Goal: Task Accomplishment & Management: Manage account settings

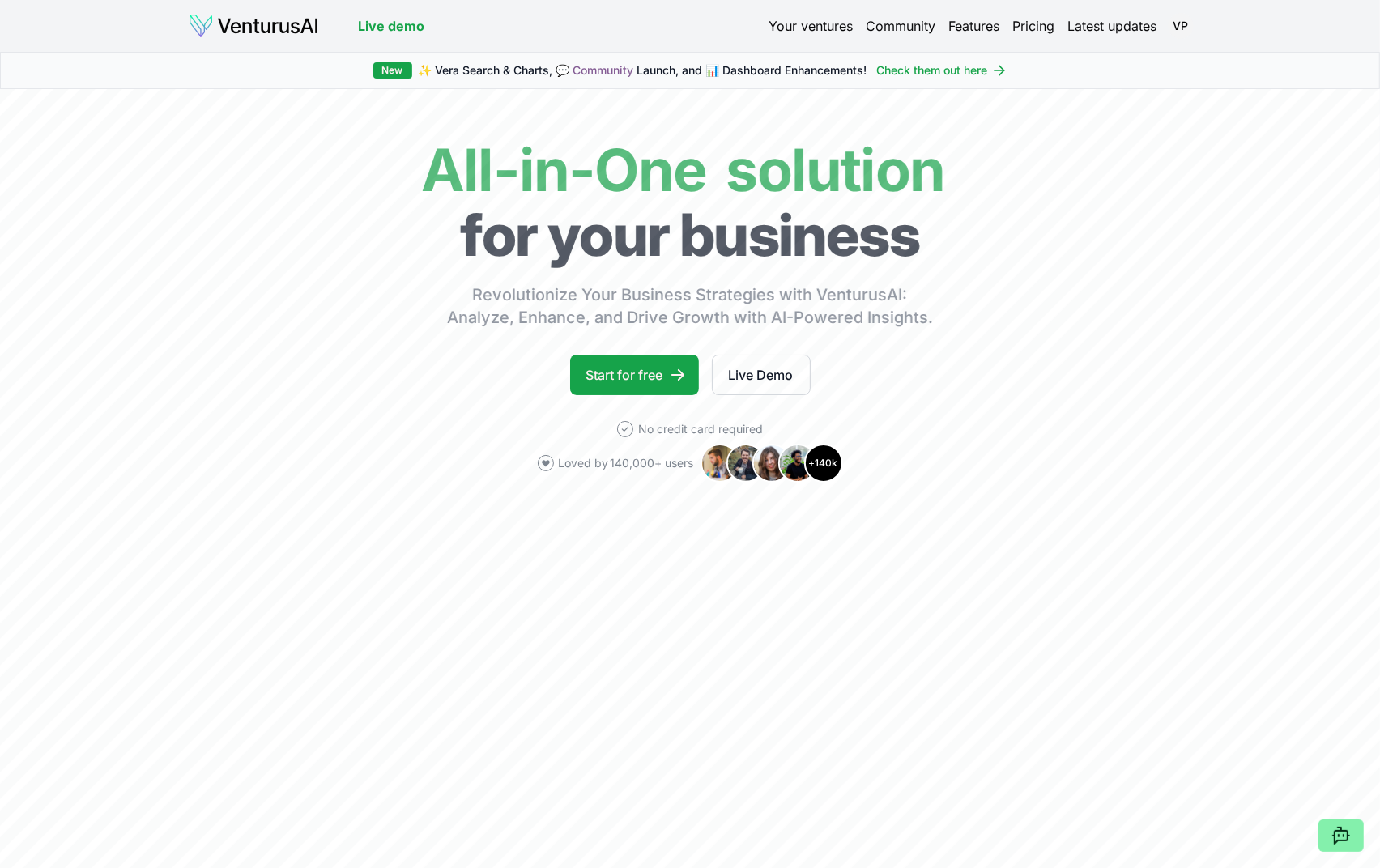
click at [1030, 26] on link "Pricing" at bounding box center [1033, 26] width 42 height 19
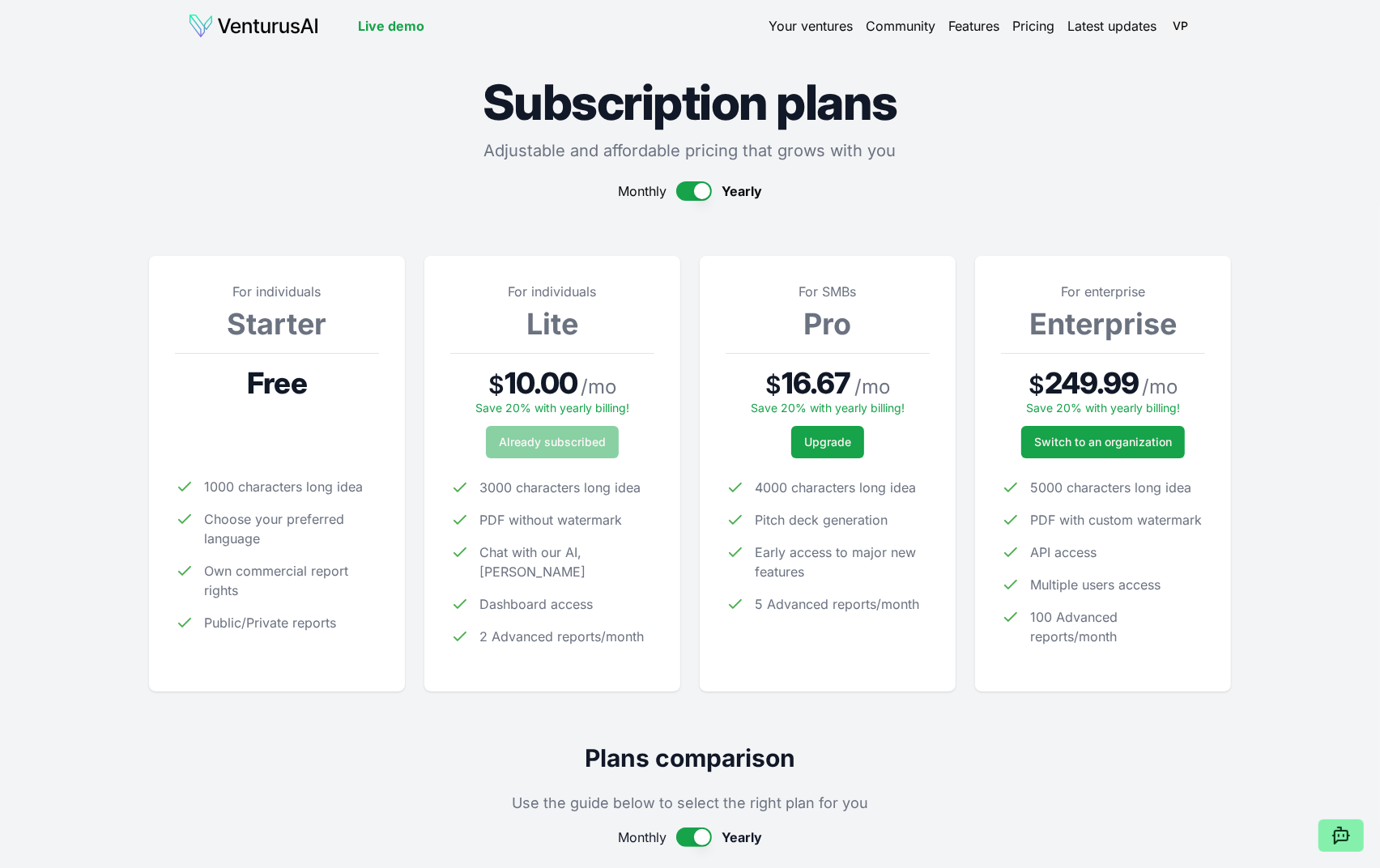
click at [979, 30] on link "Features" at bounding box center [974, 26] width 51 height 19
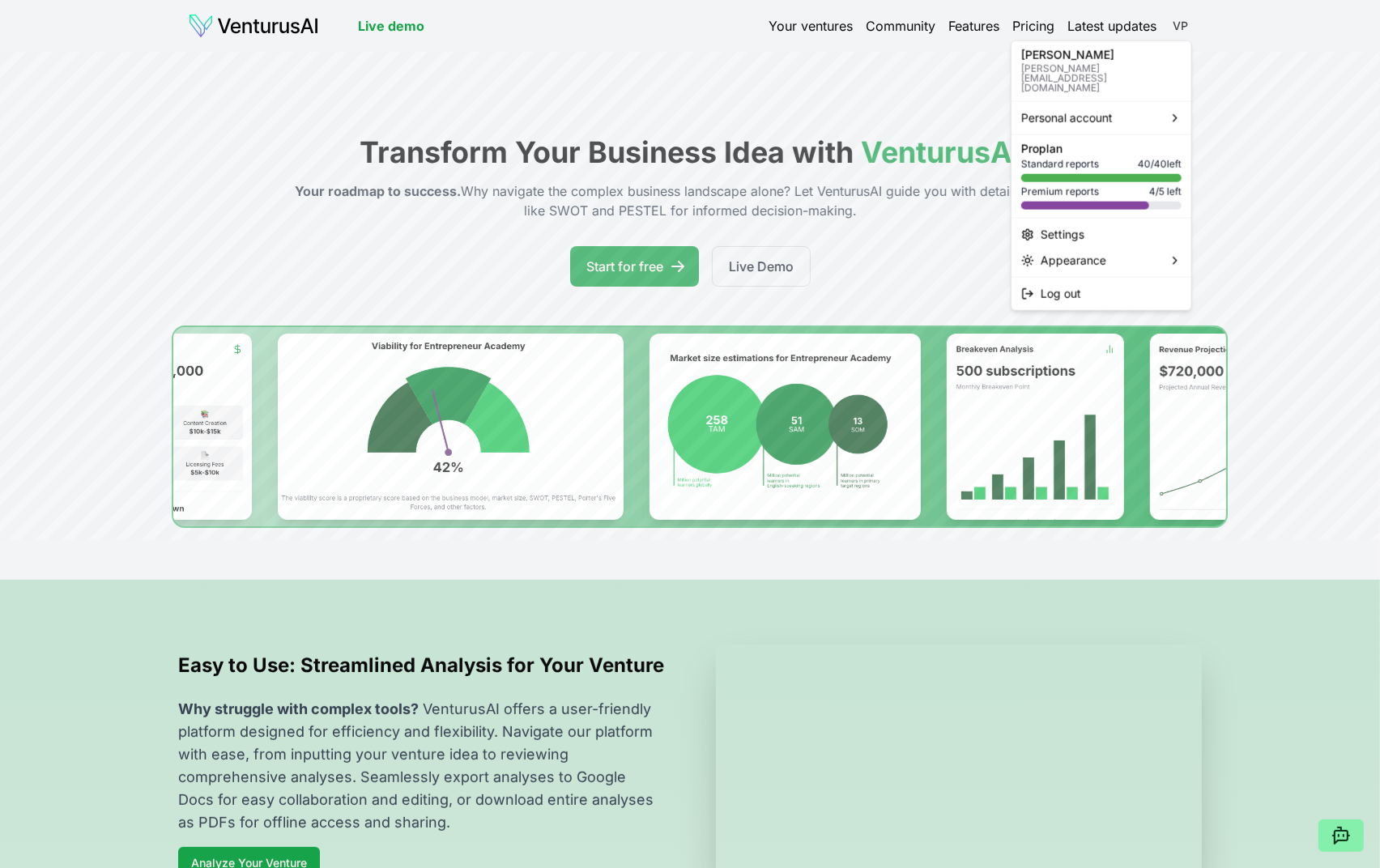
click at [1180, 30] on html "We value your privacy We use cookies to enhance your browsing experience, serve…" at bounding box center [690, 434] width 1380 height 868
click at [1234, 127] on html "We value your privacy We use cookies to enhance your browsing experience, serve…" at bounding box center [690, 434] width 1380 height 868
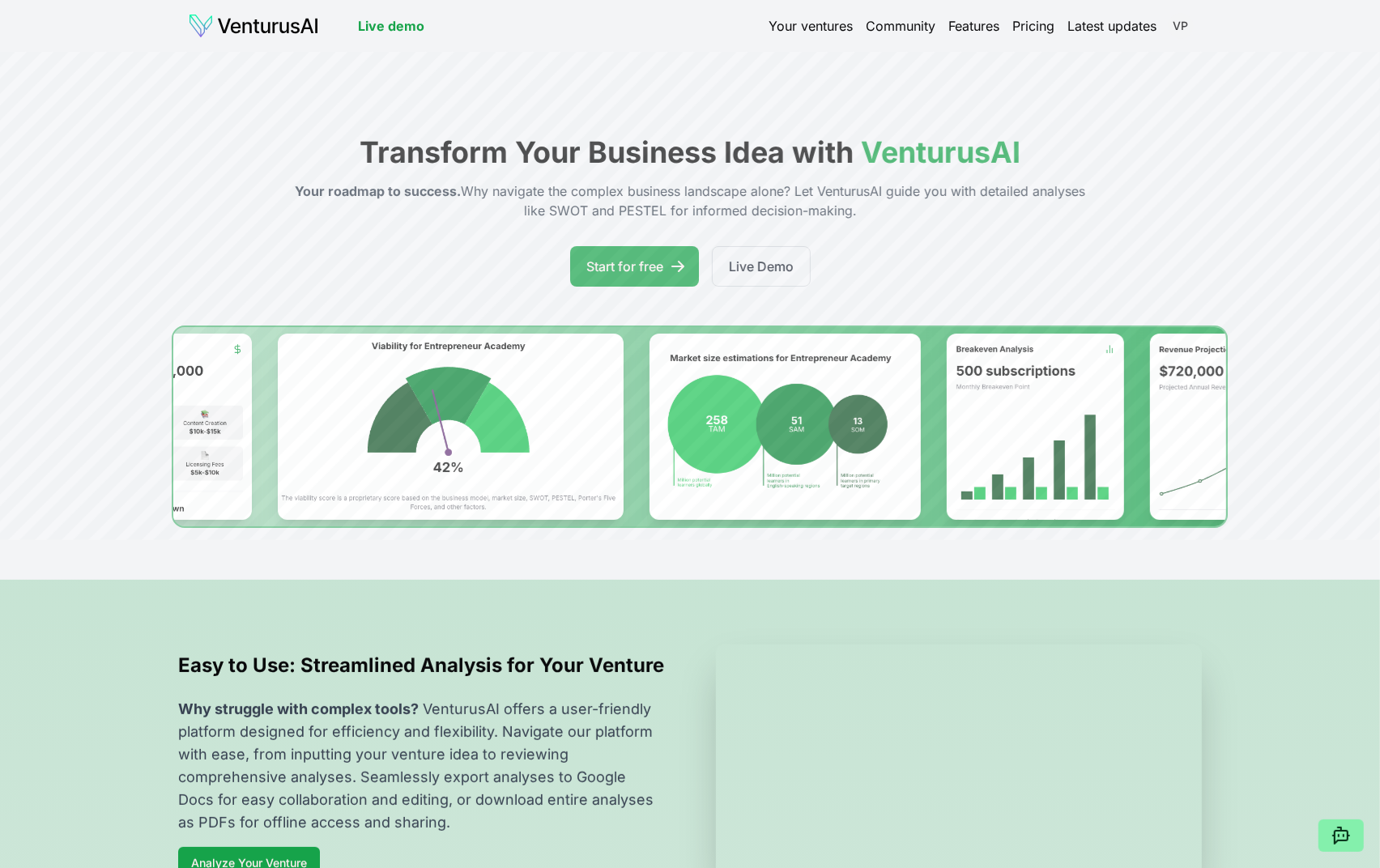
click at [1179, 20] on html "We value your privacy We use cookies to enhance your browsing experience, serve…" at bounding box center [690, 434] width 1380 height 868
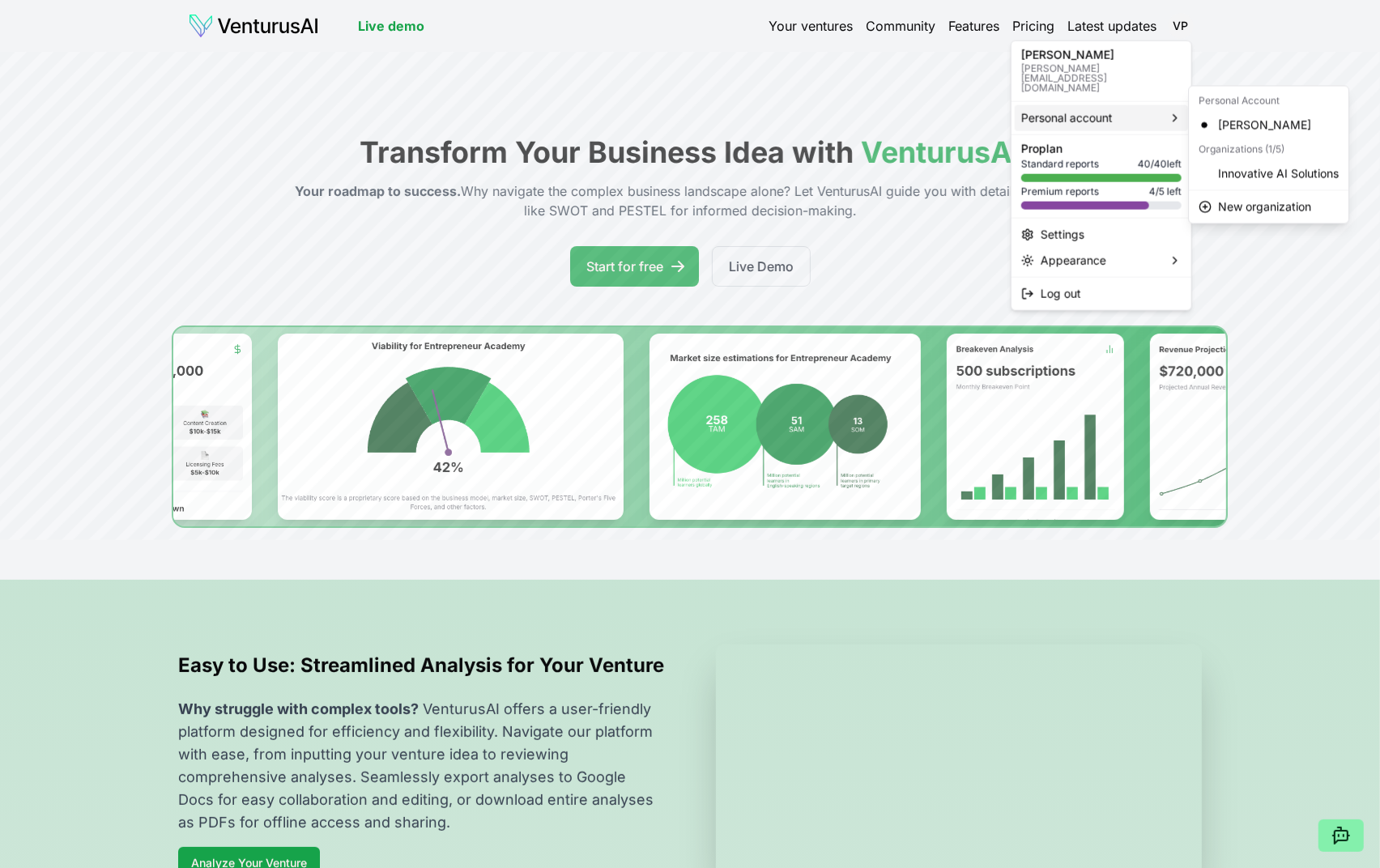
click at [1067, 110] on span "Personal account" at bounding box center [1066, 118] width 91 height 16
click at [1185, 23] on html "We value your privacy We use cookies to enhance your browsing experience, serve…" at bounding box center [690, 434] width 1380 height 868
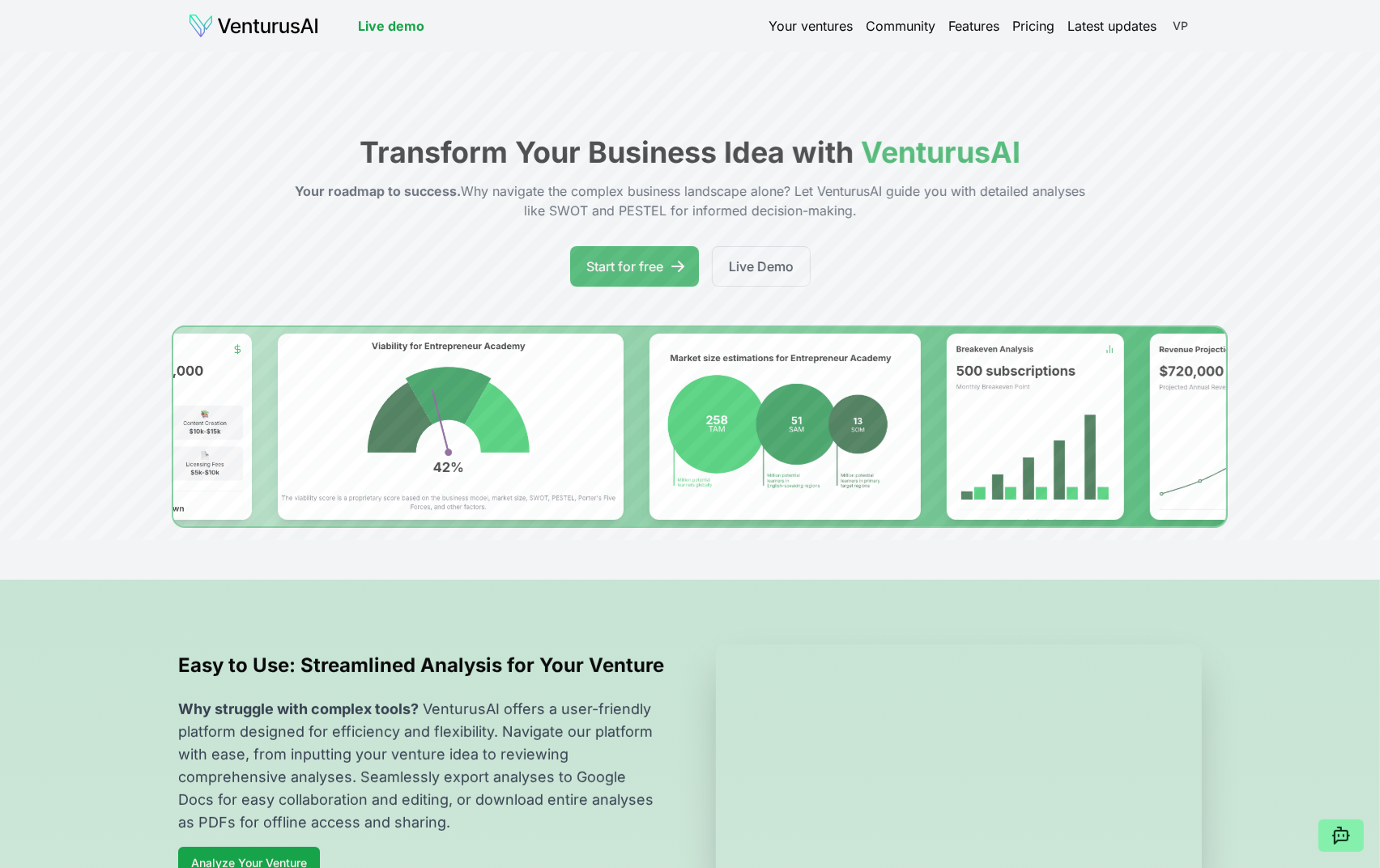
click at [1173, 30] on html "We value your privacy We use cookies to enhance your browsing experience, serve…" at bounding box center [690, 434] width 1380 height 868
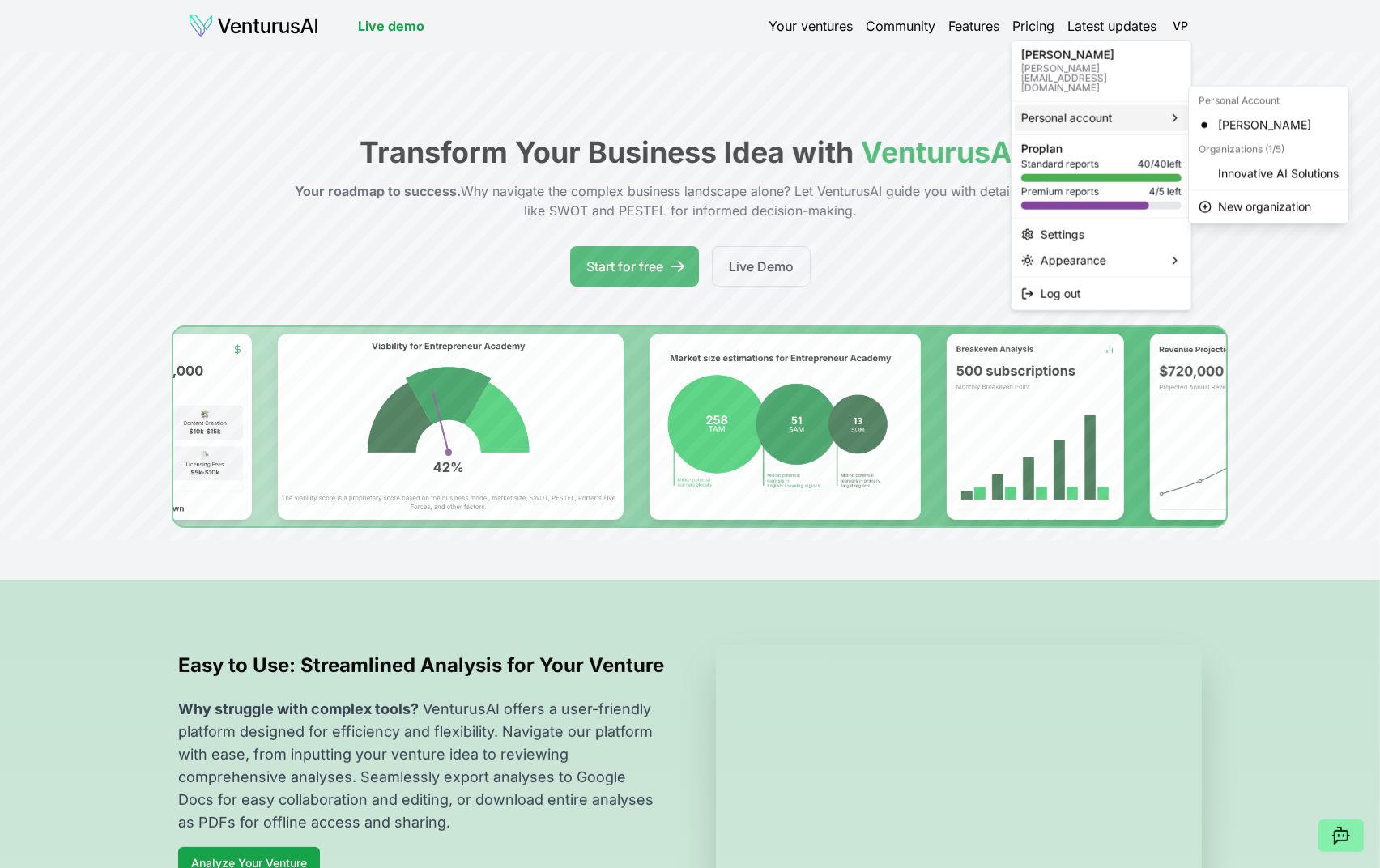
click at [1119, 105] on div "Personal account" at bounding box center [1101, 118] width 174 height 26
click at [1236, 169] on div "Innovative AI Solutions" at bounding box center [1268, 174] width 153 height 26
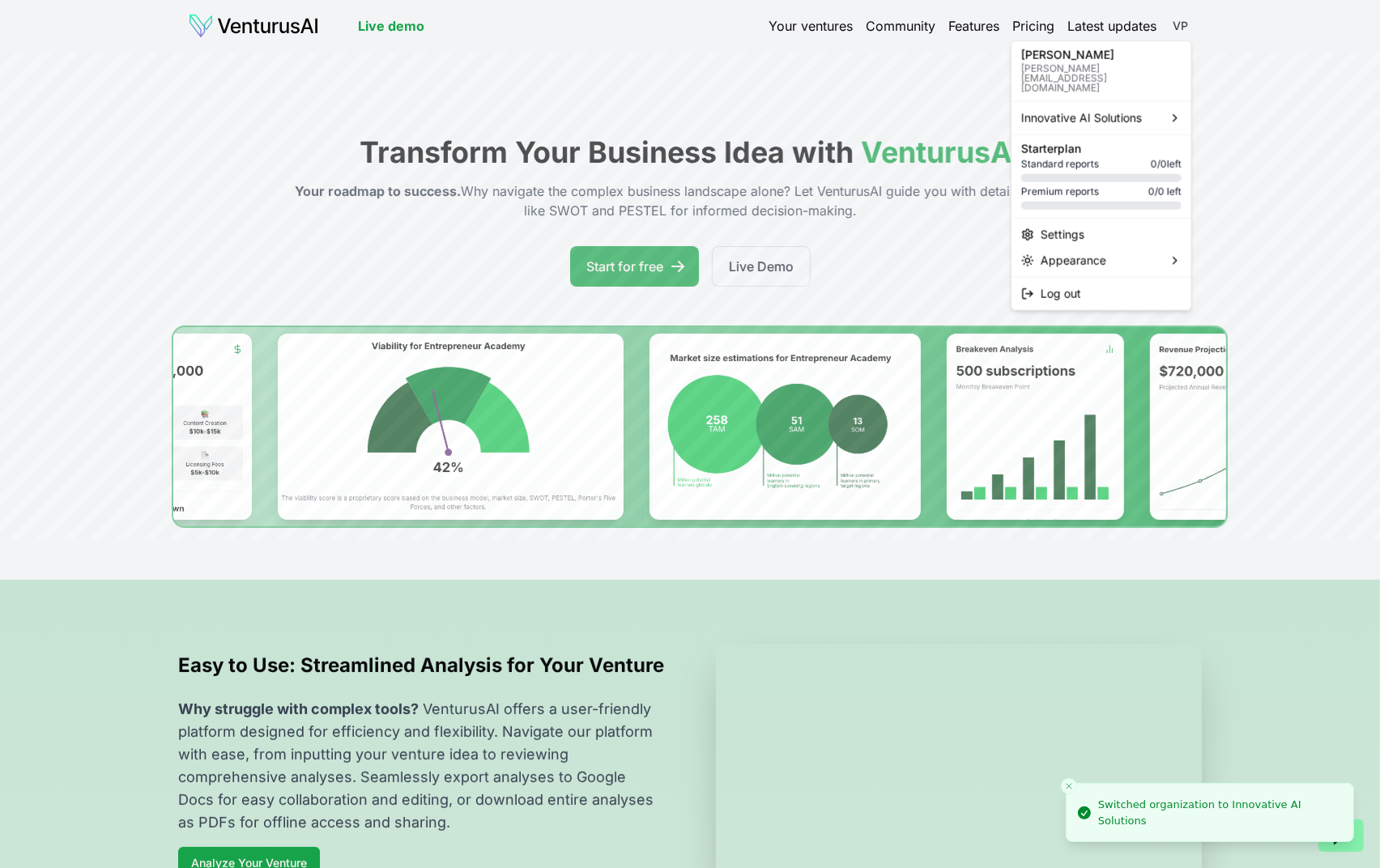
click at [1179, 28] on html "We value your privacy We use cookies to enhance your browsing experience, serve…" at bounding box center [690, 434] width 1380 height 868
click at [1073, 57] on p "[PERSON_NAME]" at bounding box center [1101, 55] width 161 height 11
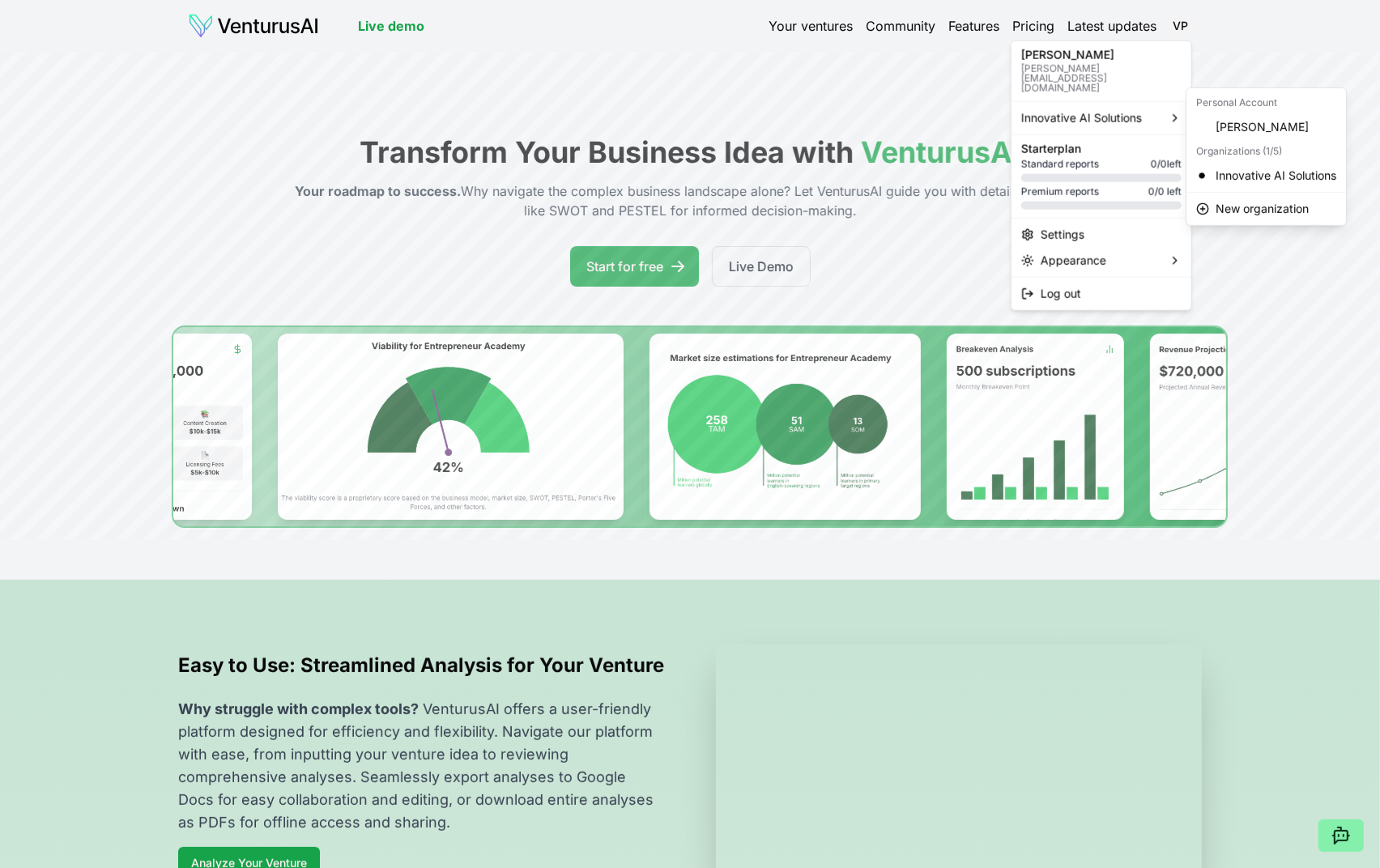
click at [1257, 53] on html "We value your privacy We use cookies to enhance your browsing experience, serve…" at bounding box center [690, 434] width 1380 height 868
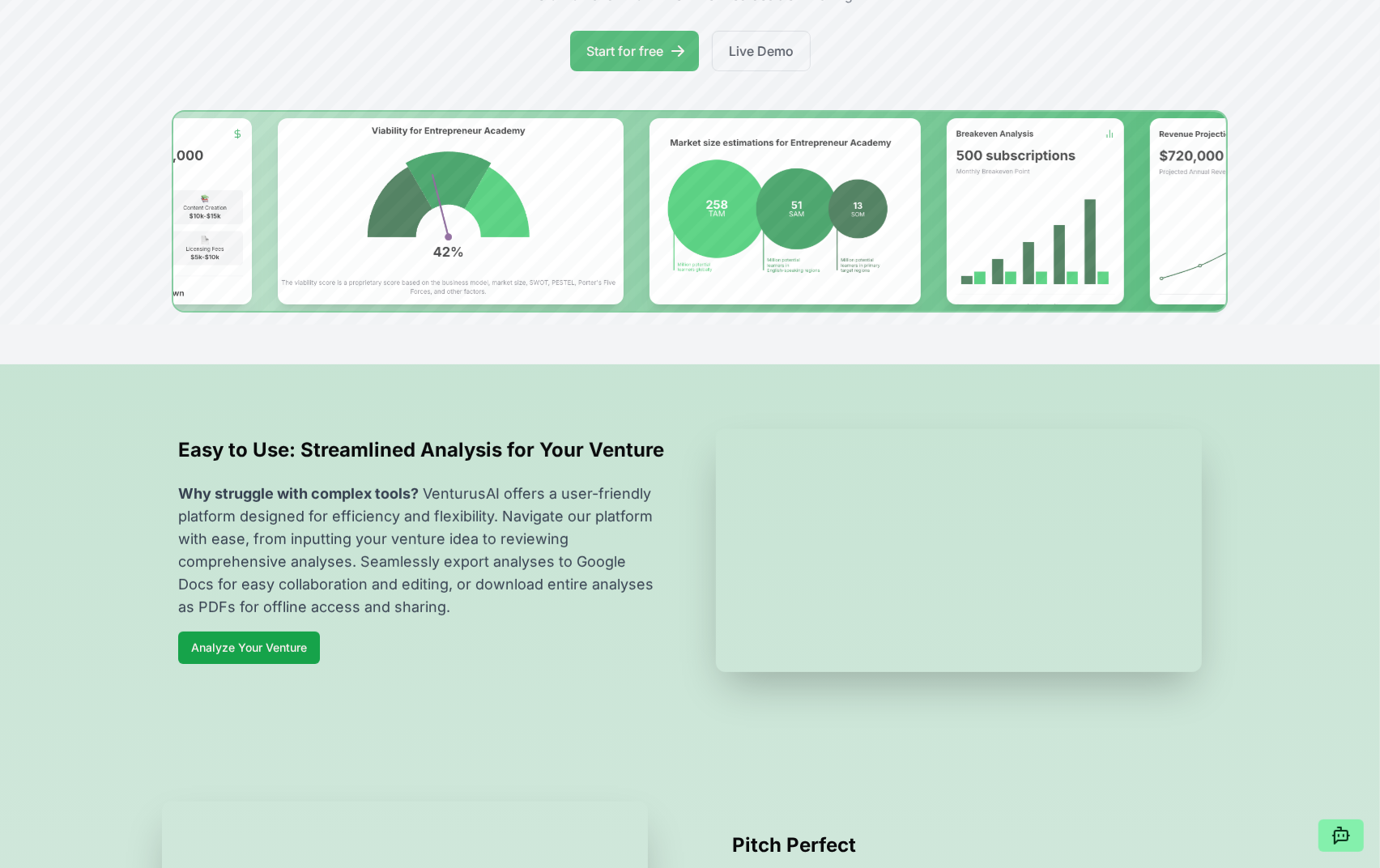
scroll to position [242, 0]
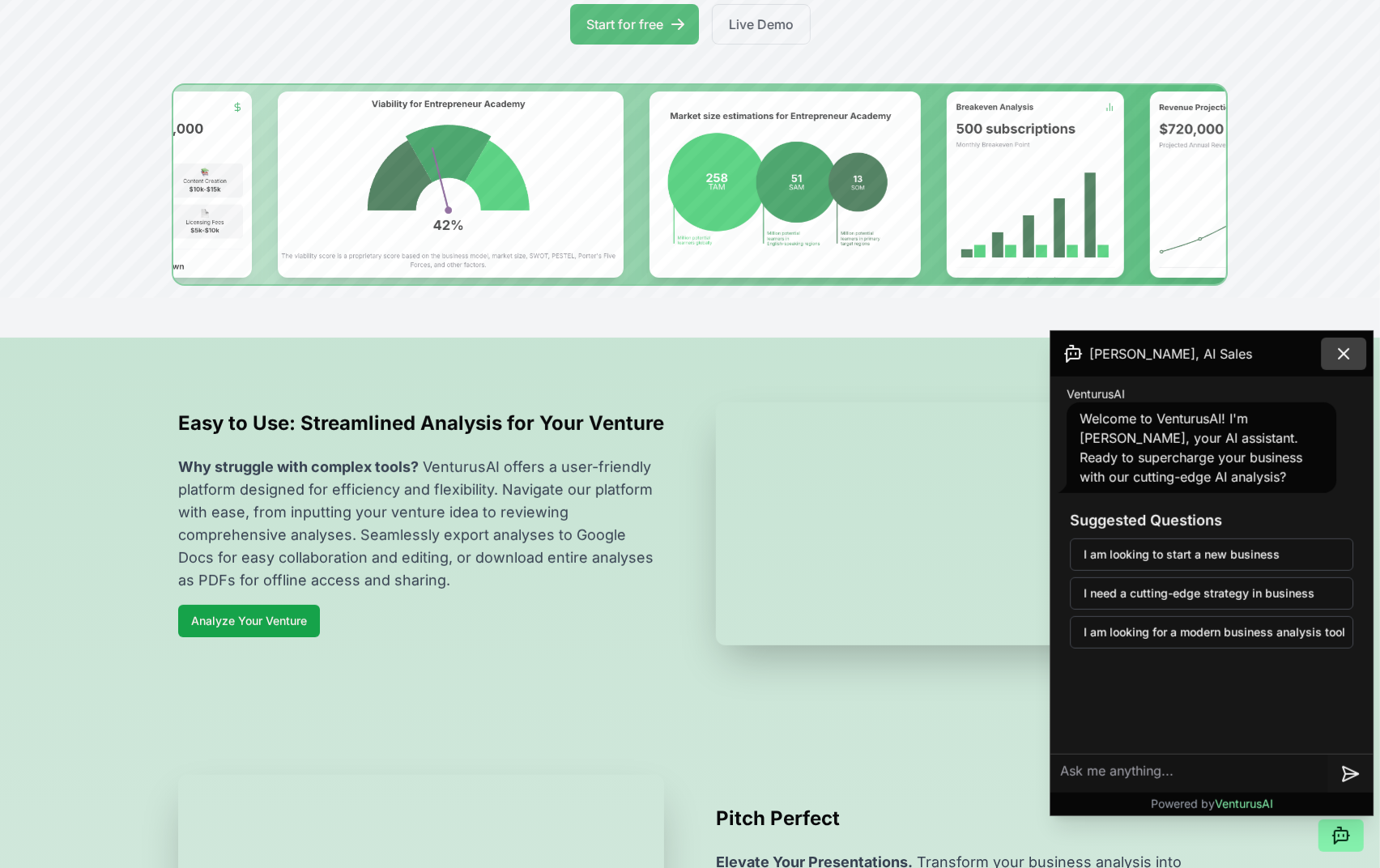
click at [1337, 344] on icon at bounding box center [1344, 353] width 19 height 19
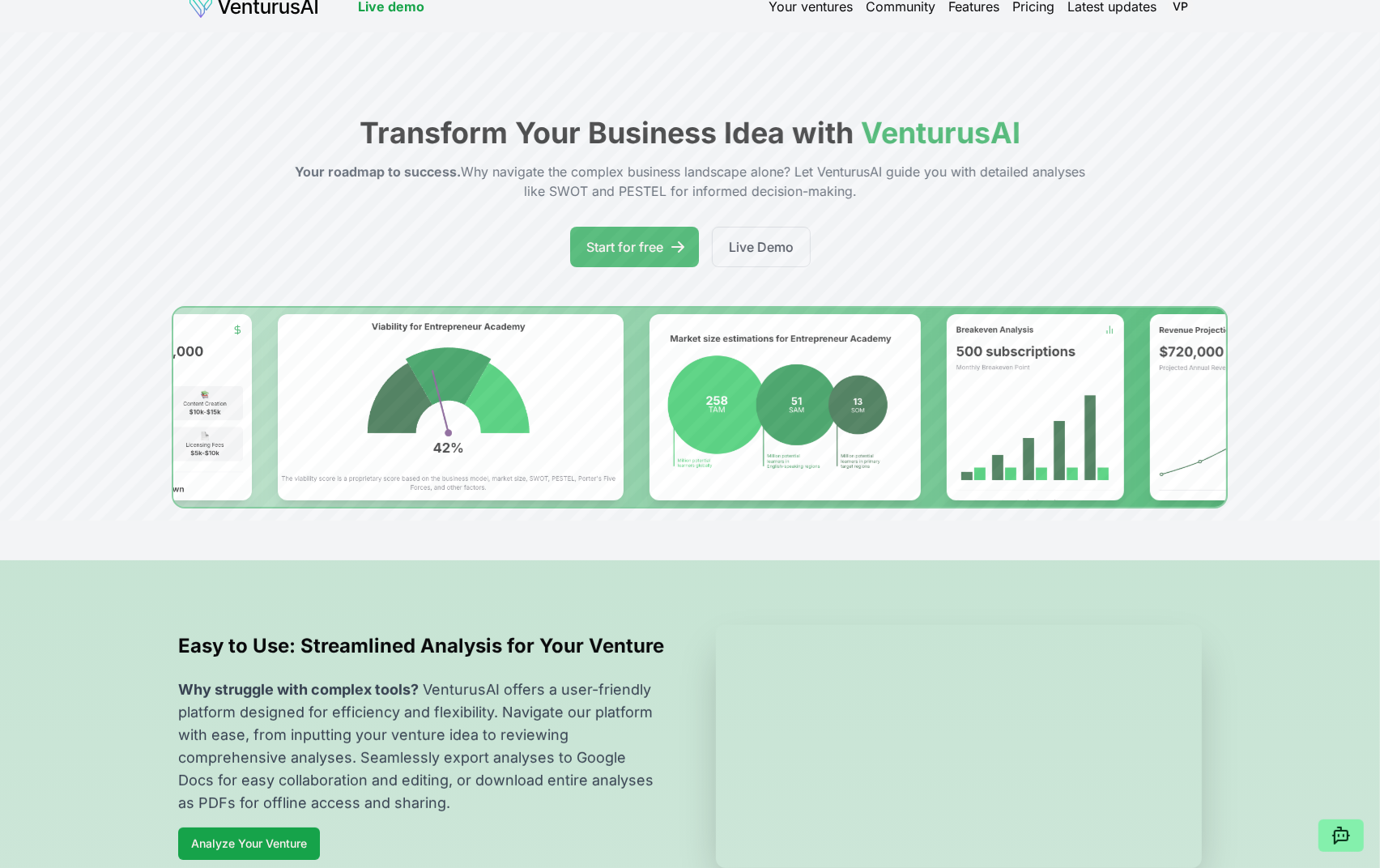
scroll to position [0, 0]
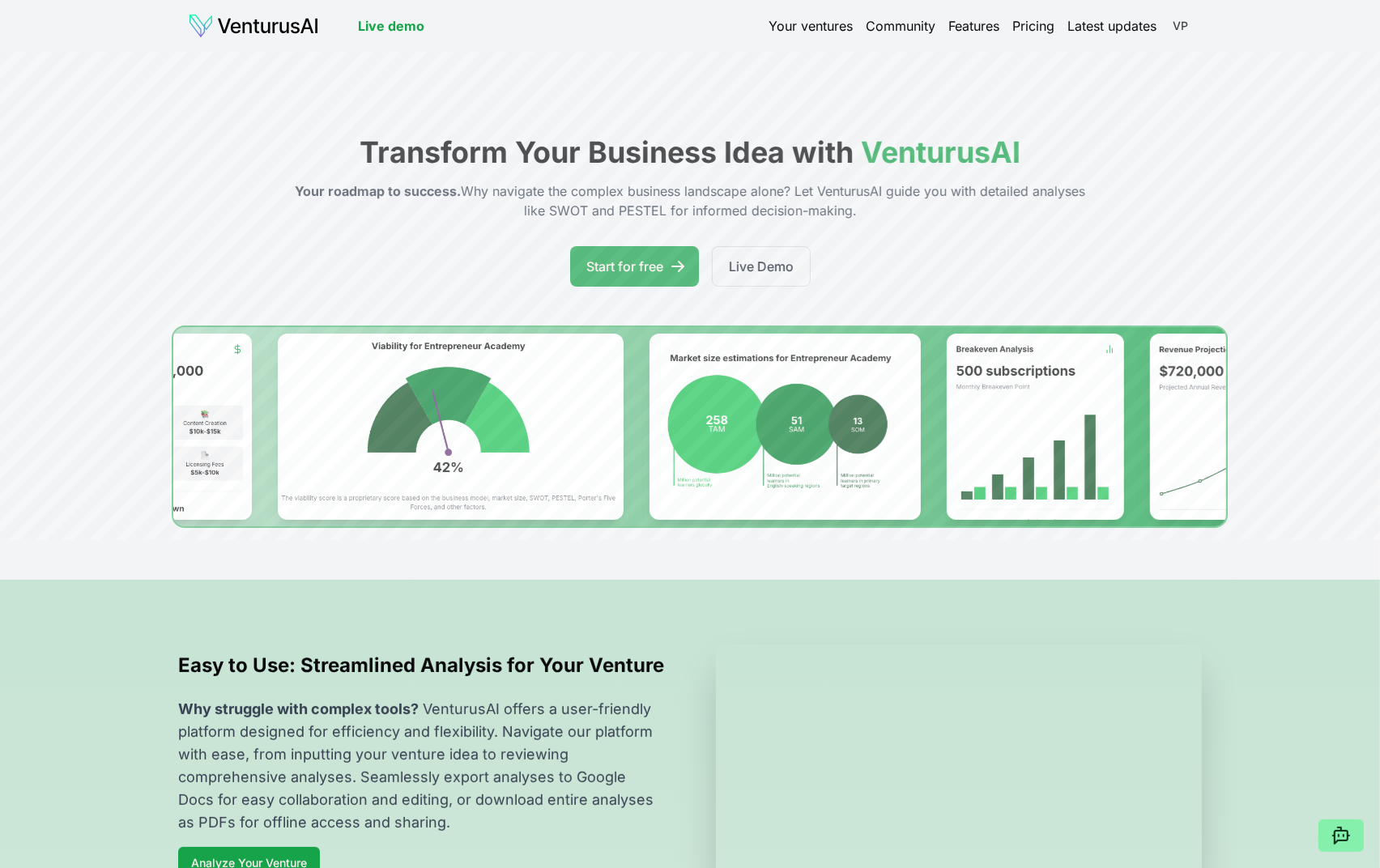
click at [1185, 18] on html "We value your privacy We use cookies to enhance your browsing experience, serve…" at bounding box center [690, 434] width 1380 height 868
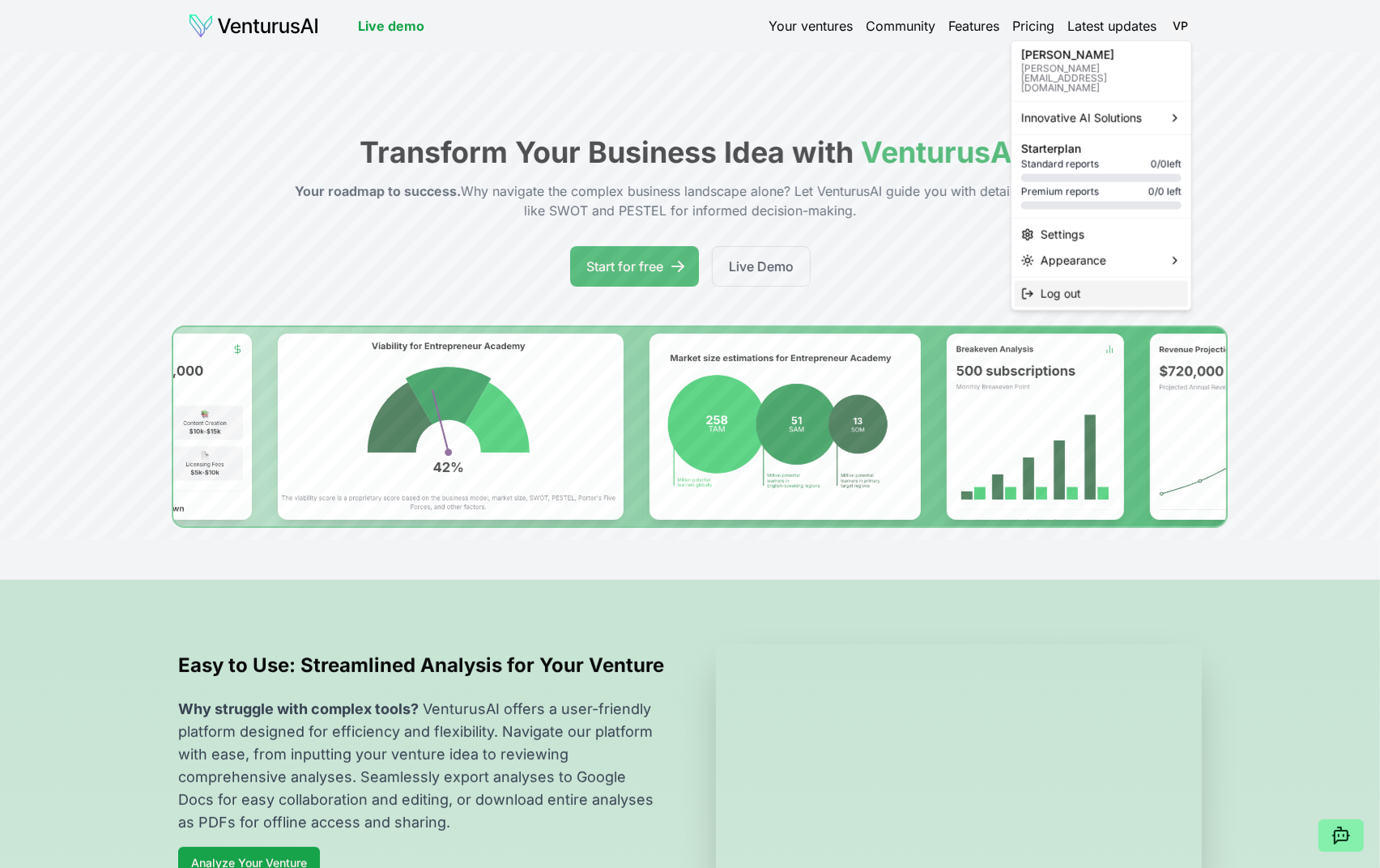
click at [1063, 286] on span "Log out" at bounding box center [1060, 293] width 41 height 16
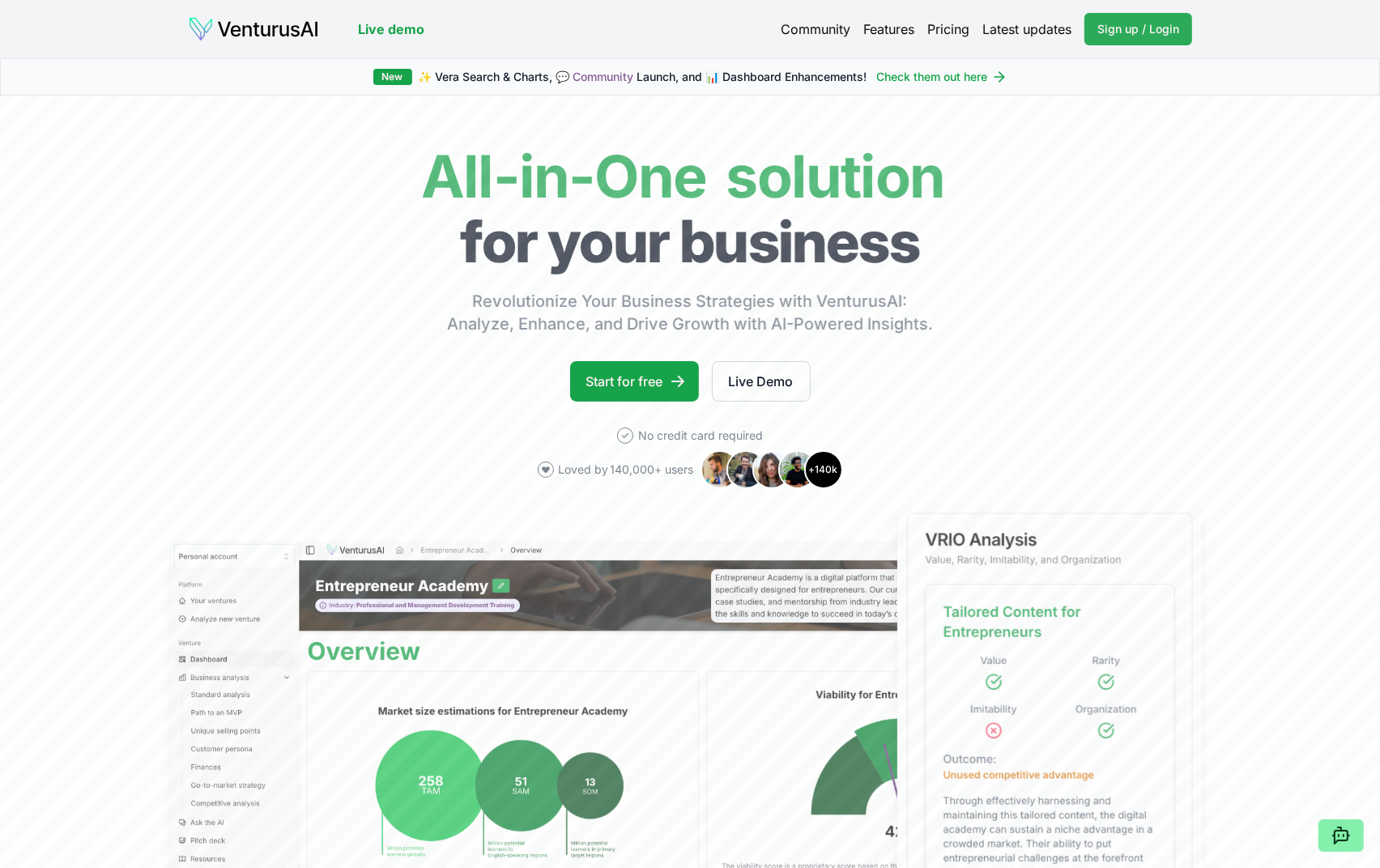
click at [1147, 35] on span "Sign up / Login" at bounding box center [1138, 29] width 82 height 16
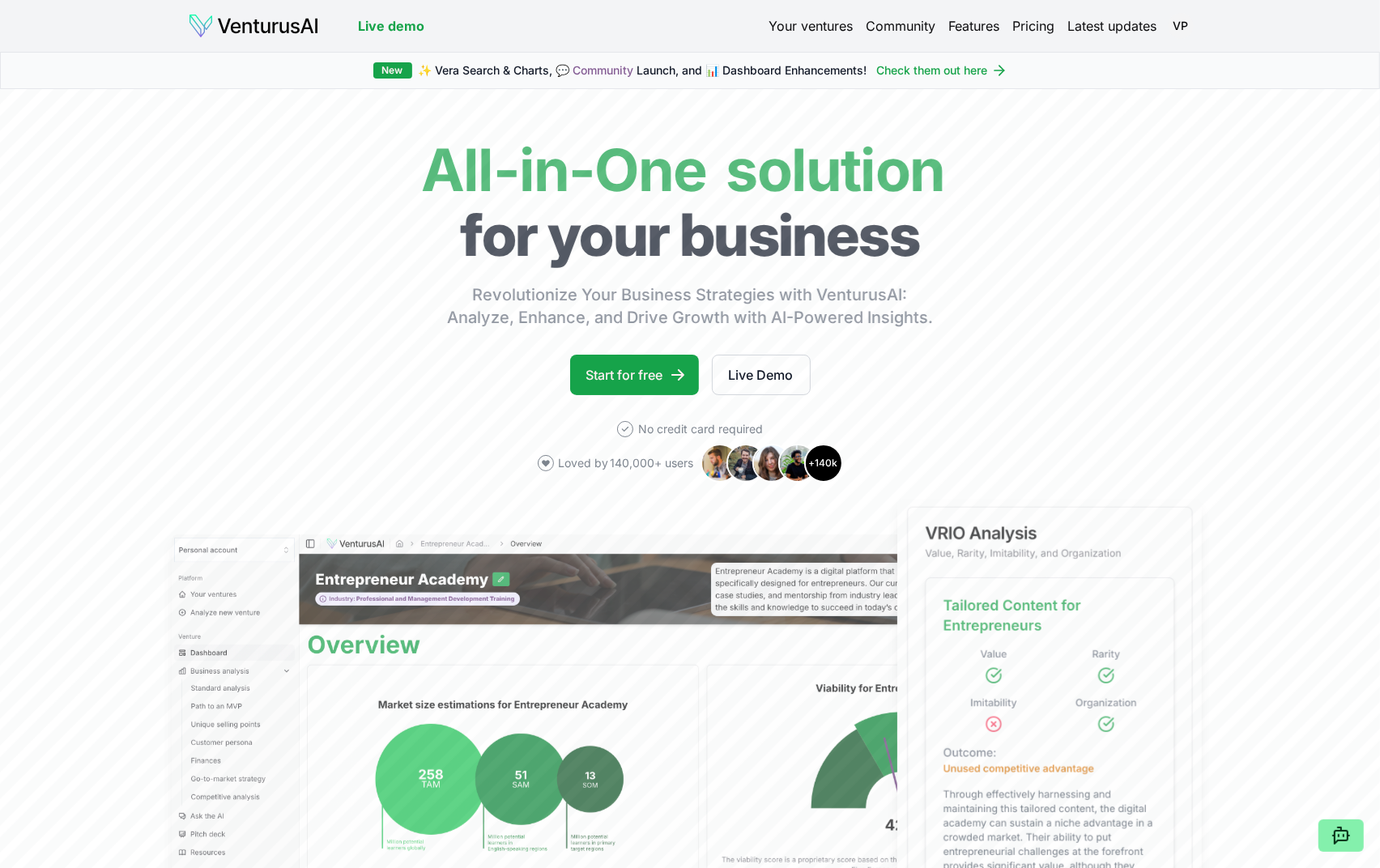
click at [798, 28] on link "Your ventures" at bounding box center [810, 26] width 84 height 19
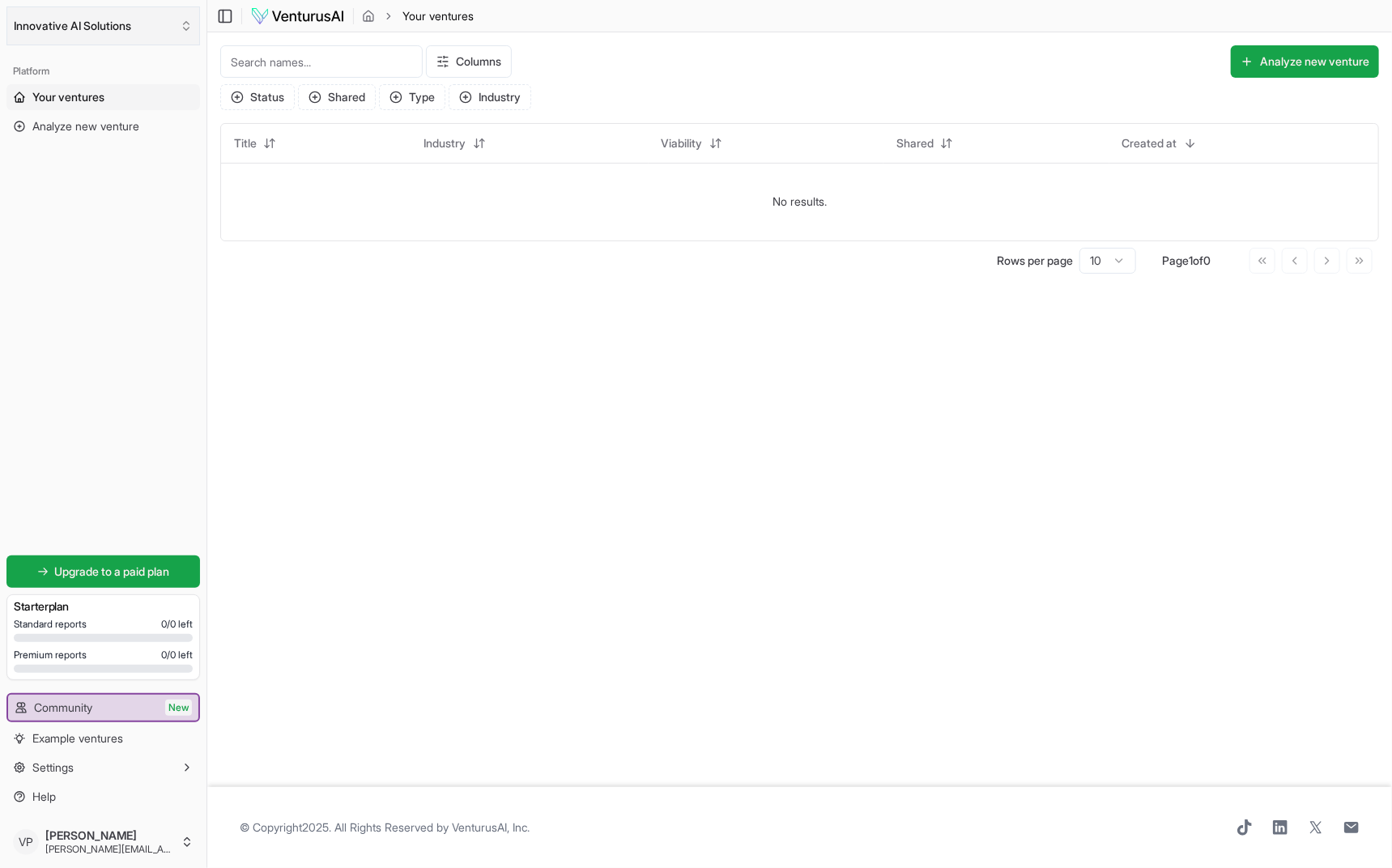
click at [148, 23] on button "Innovative AI Solutions" at bounding box center [102, 25] width 194 height 39
click at [104, 89] on div "[PERSON_NAME]" at bounding box center [103, 89] width 186 height 26
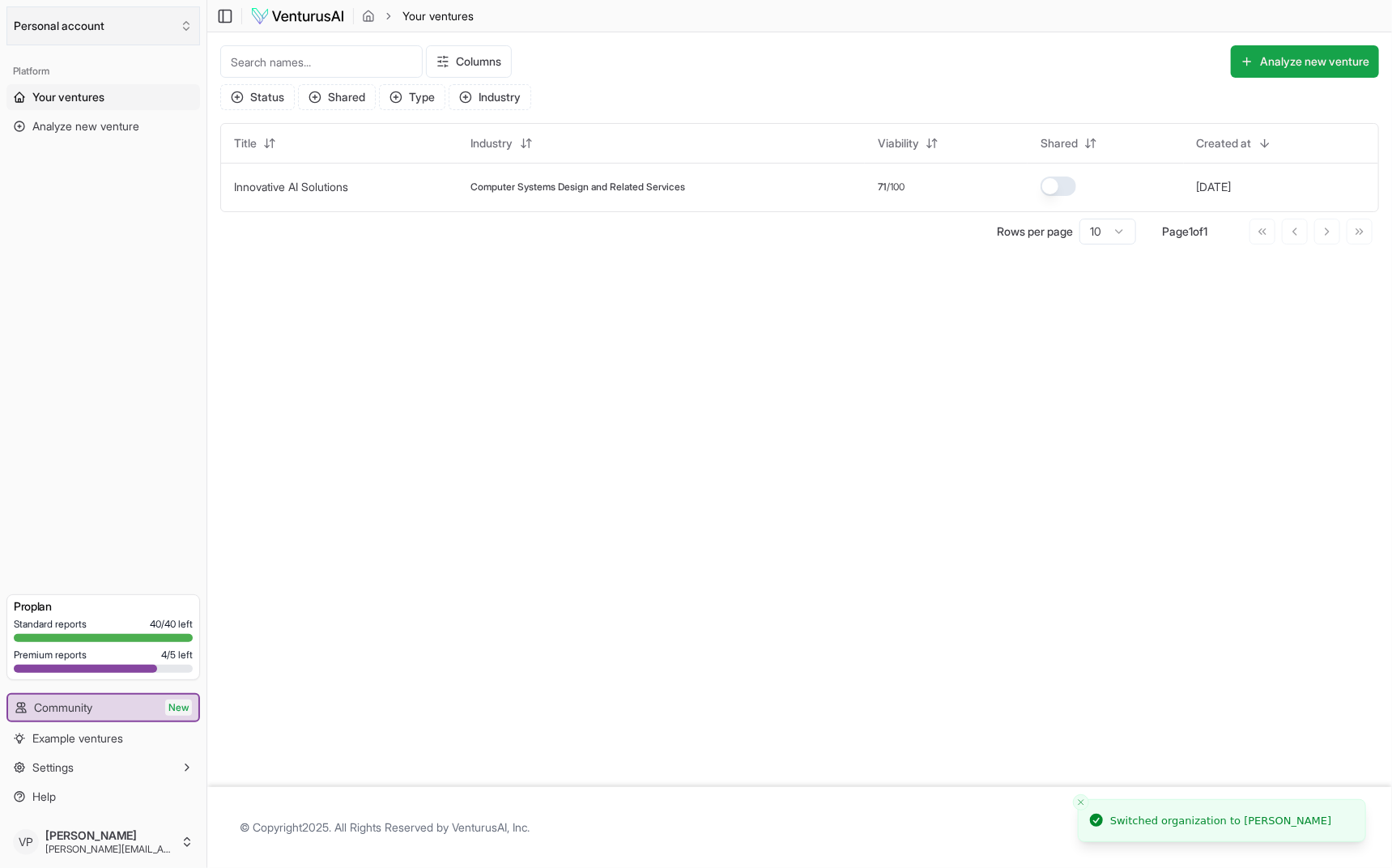
click at [91, 29] on button "Personal account" at bounding box center [102, 25] width 194 height 39
click at [69, 148] on div "Innovative AI Solutions" at bounding box center [103, 143] width 186 height 26
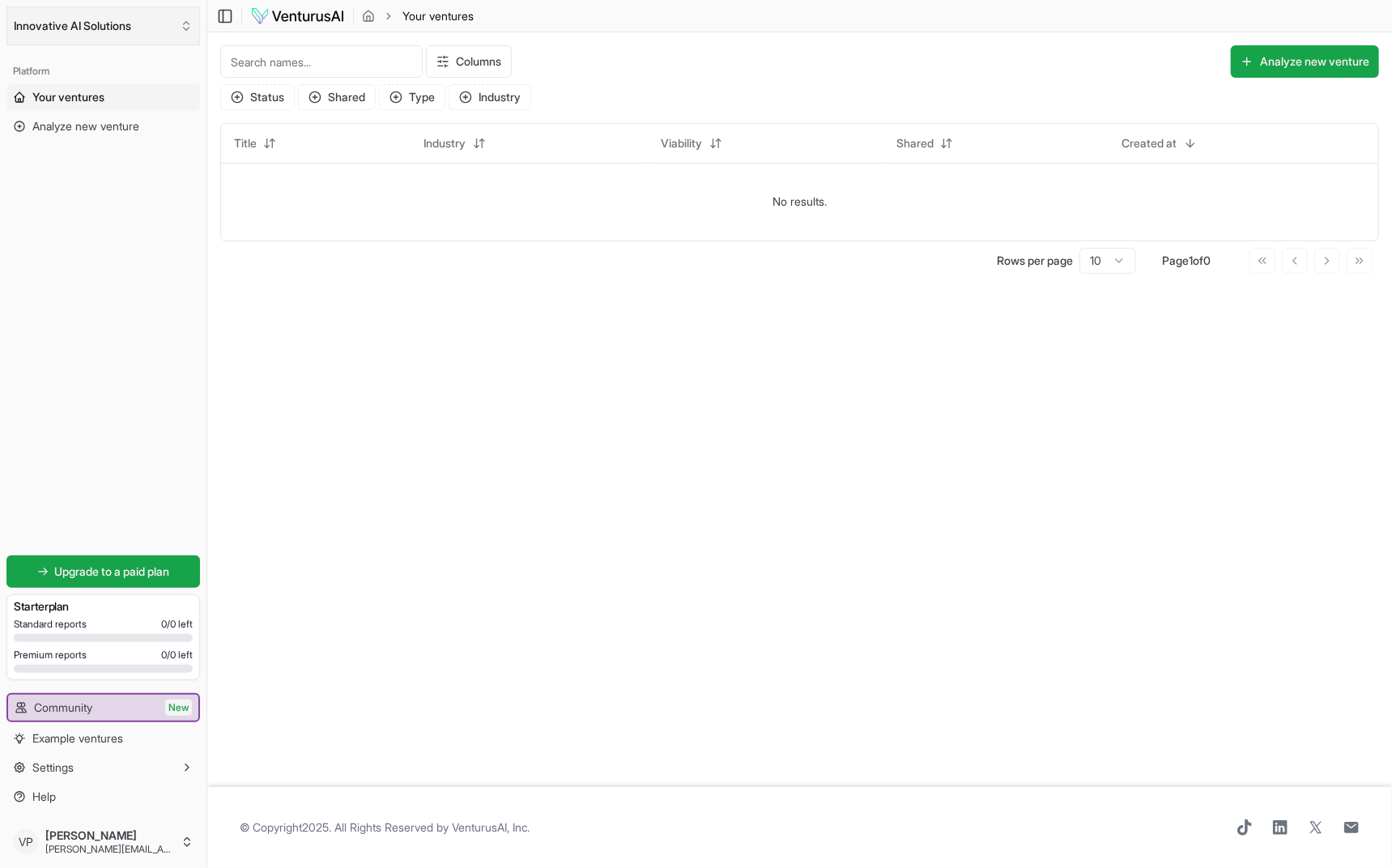
click at [88, 30] on button "Innovative AI Solutions" at bounding box center [102, 25] width 194 height 39
click at [59, 88] on div "[PERSON_NAME]" at bounding box center [103, 89] width 186 height 26
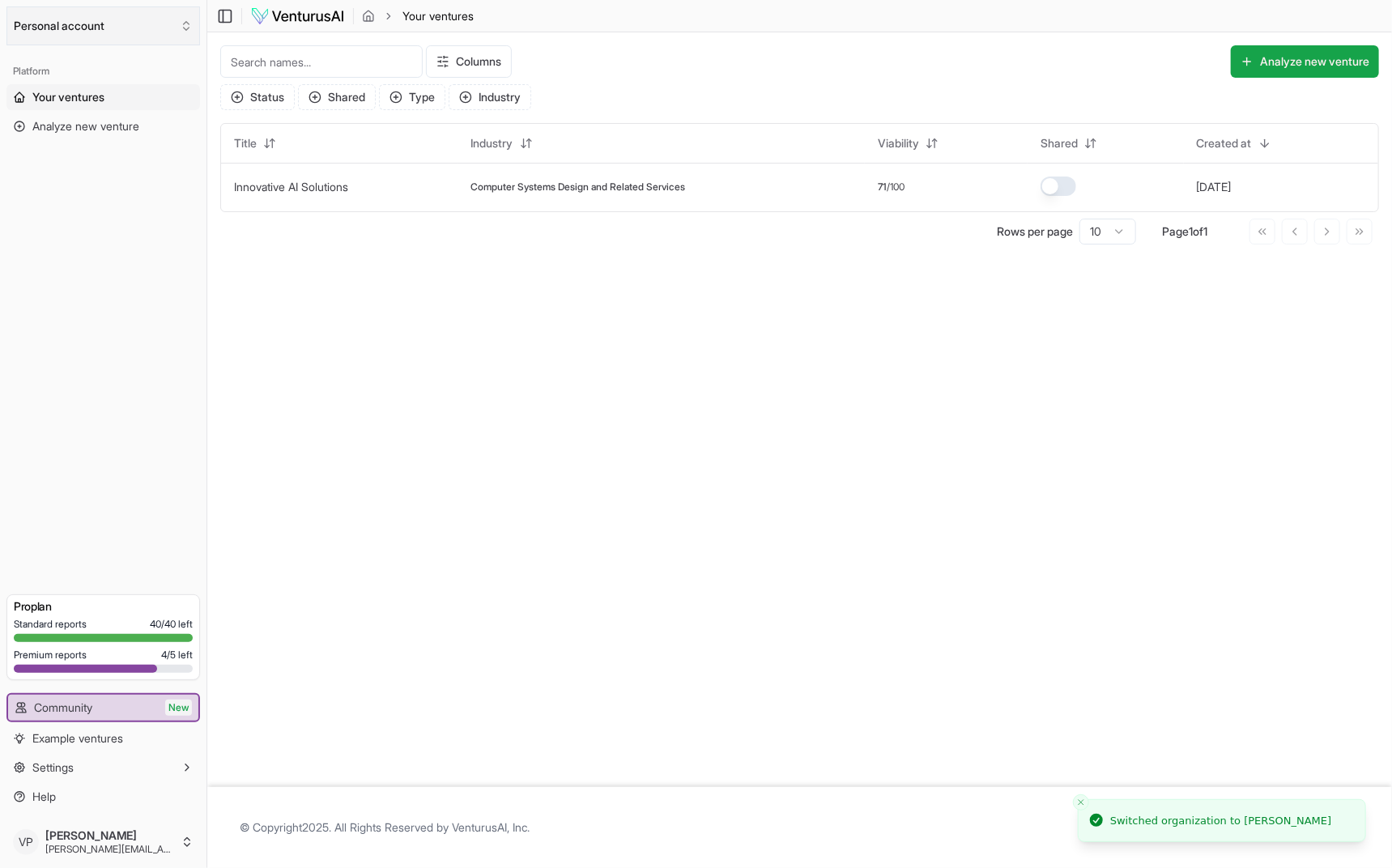
click at [78, 30] on button "Personal account" at bounding box center [102, 25] width 194 height 39
click at [110, 327] on html "We value your privacy We use cookies to enhance your browsing experience, serve…" at bounding box center [696, 434] width 1392 height 868
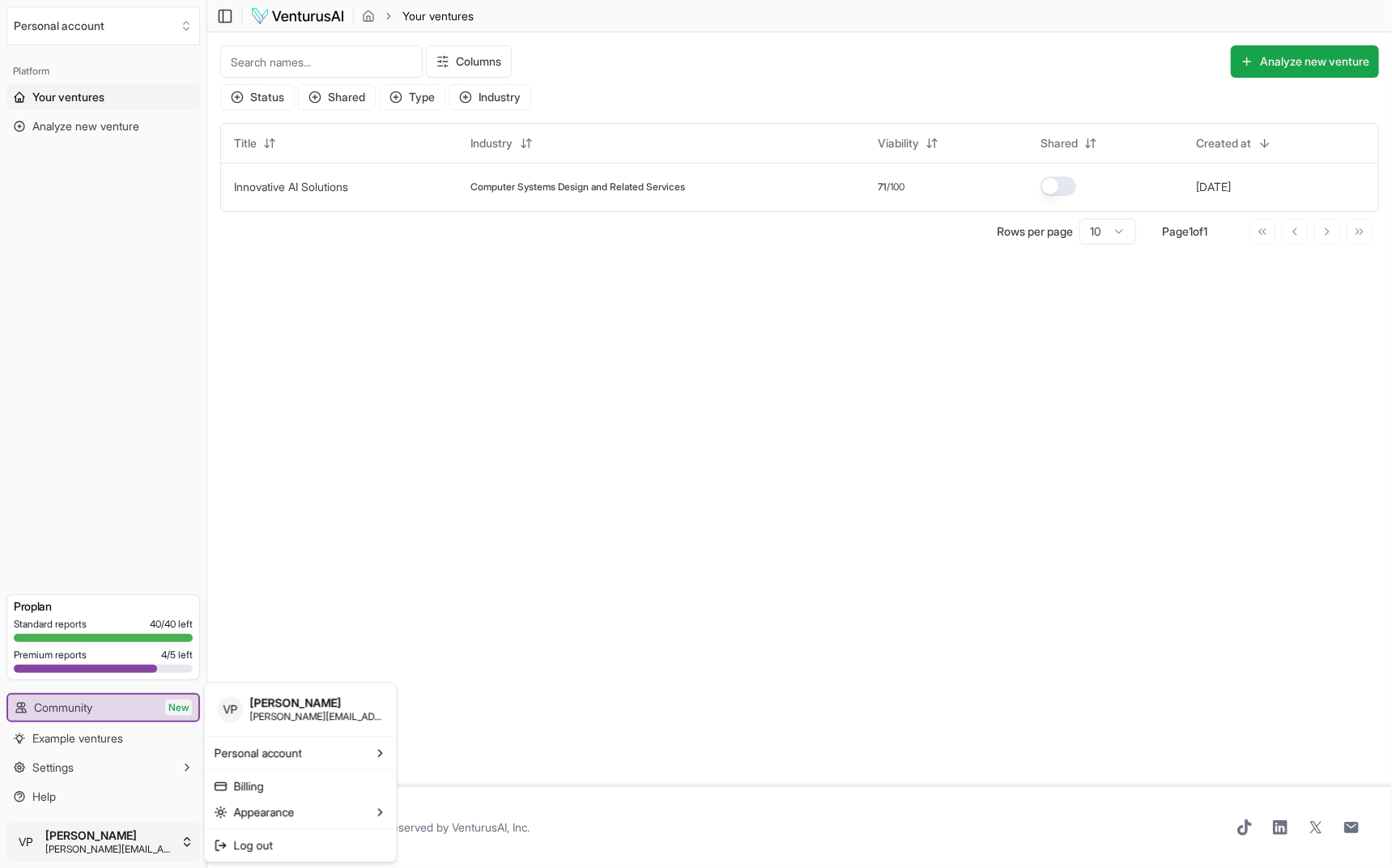
click at [119, 849] on html "We value your privacy We use cookies to enhance your browsing experience, serve…" at bounding box center [696, 434] width 1392 height 868
click at [287, 784] on link "Billing" at bounding box center [301, 786] width 186 height 26
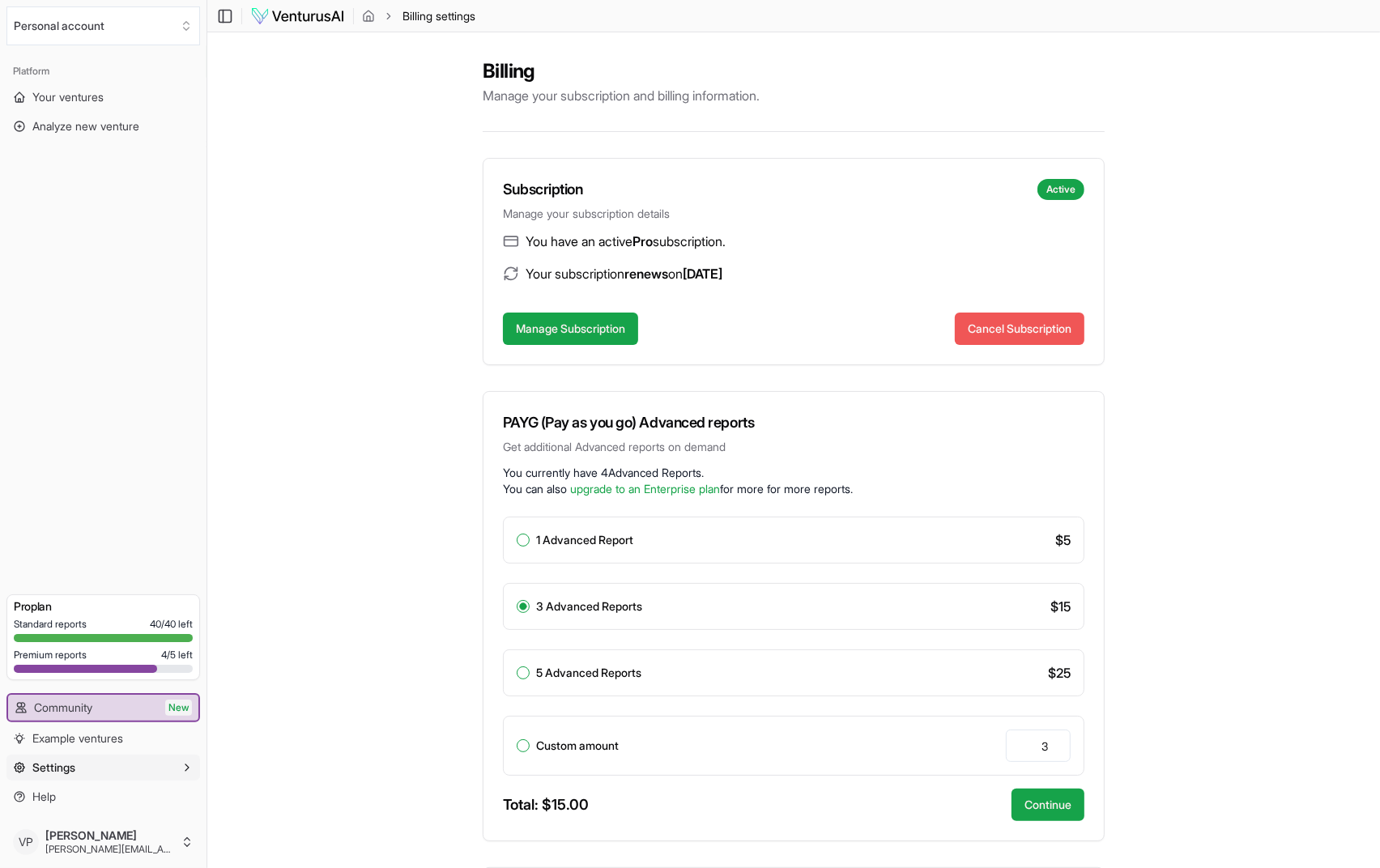
click at [1005, 330] on button "Cancel Subscription" at bounding box center [1019, 328] width 129 height 32
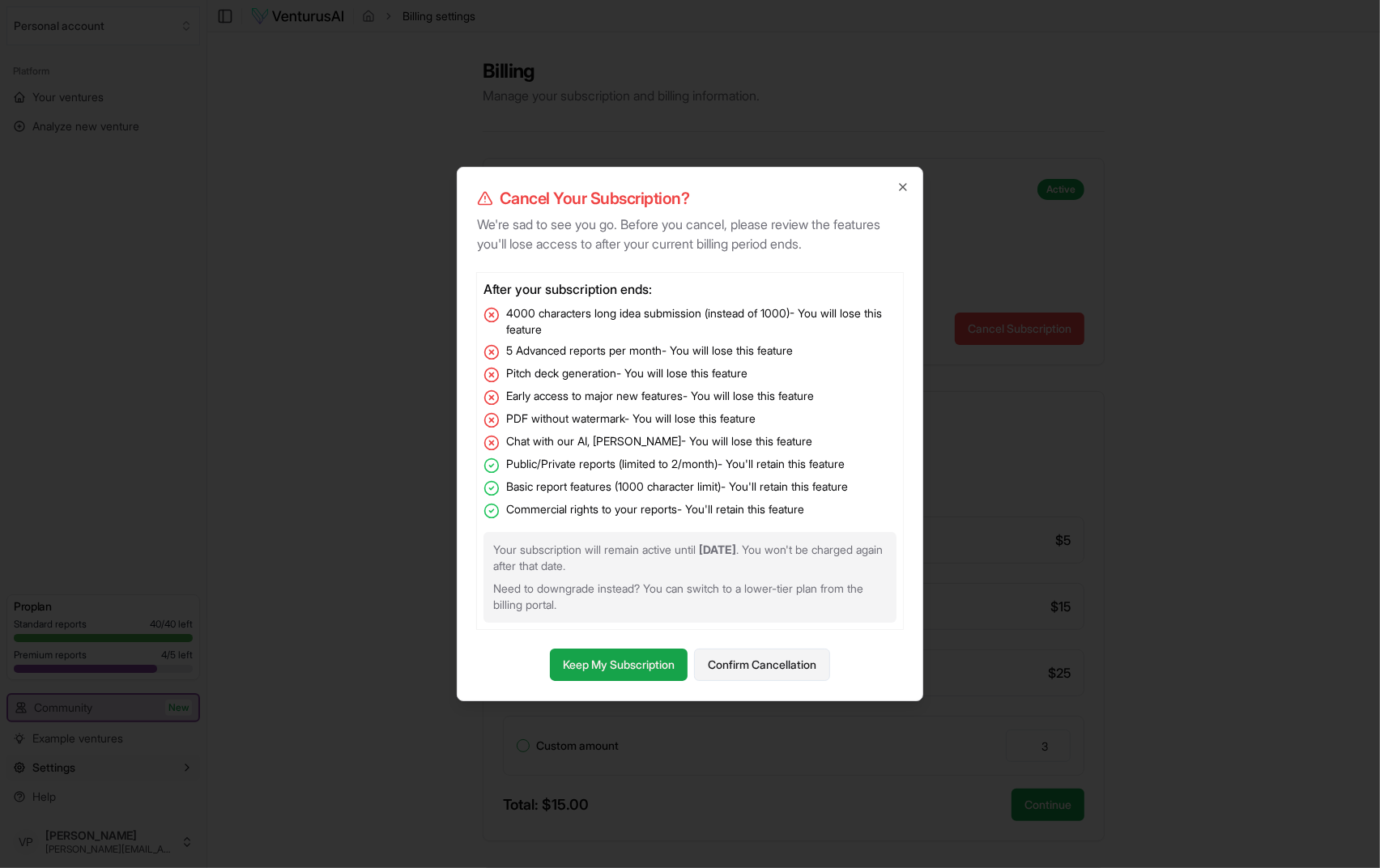
click at [782, 663] on button "Confirm Cancellation" at bounding box center [762, 664] width 136 height 32
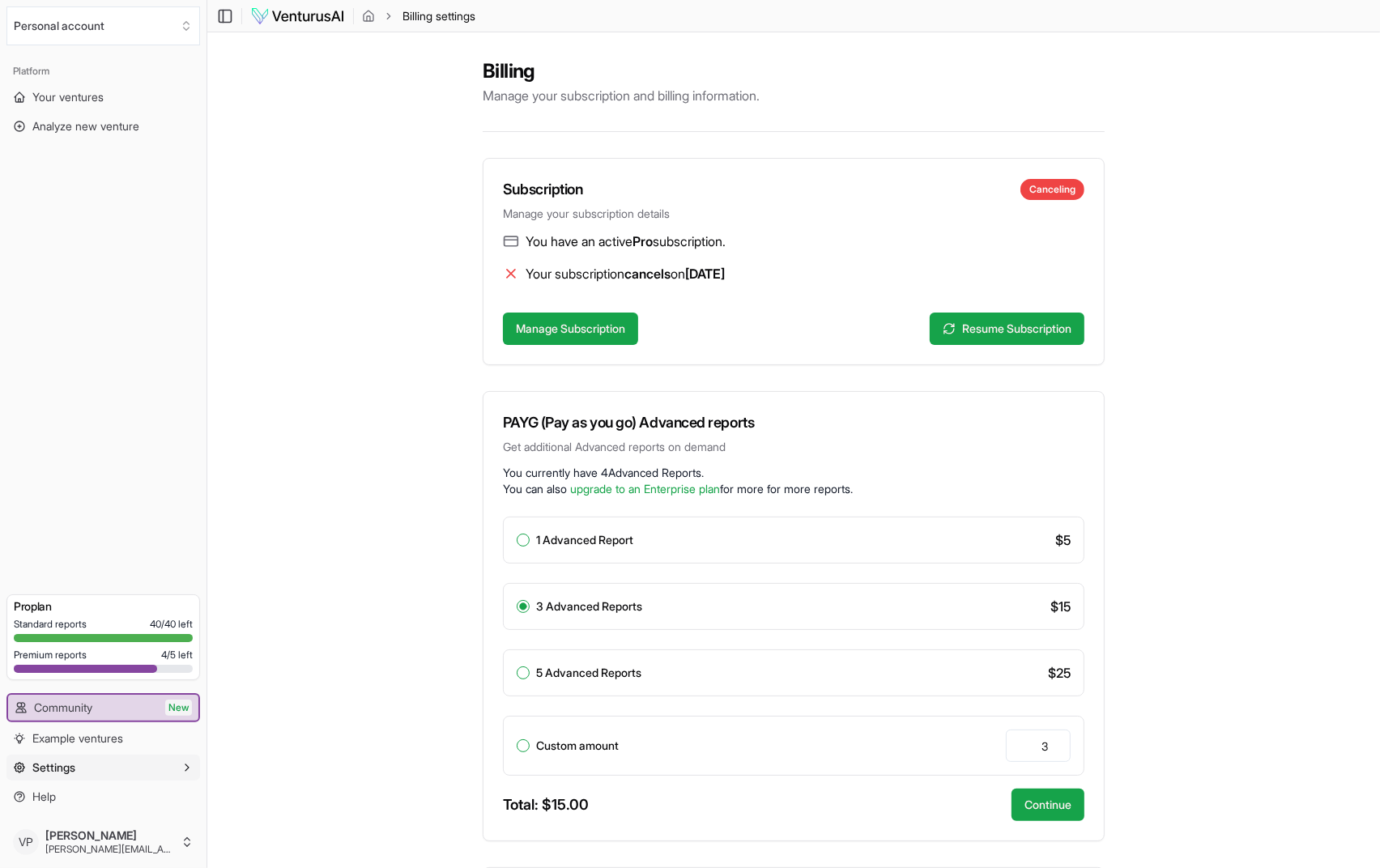
click at [1222, 82] on div "Billing Manage your subscription and billing information. Subscription Cancelin…" at bounding box center [794, 550] width 1172 height 1037
click at [589, 332] on button "Manage Subscription" at bounding box center [571, 328] width 135 height 32
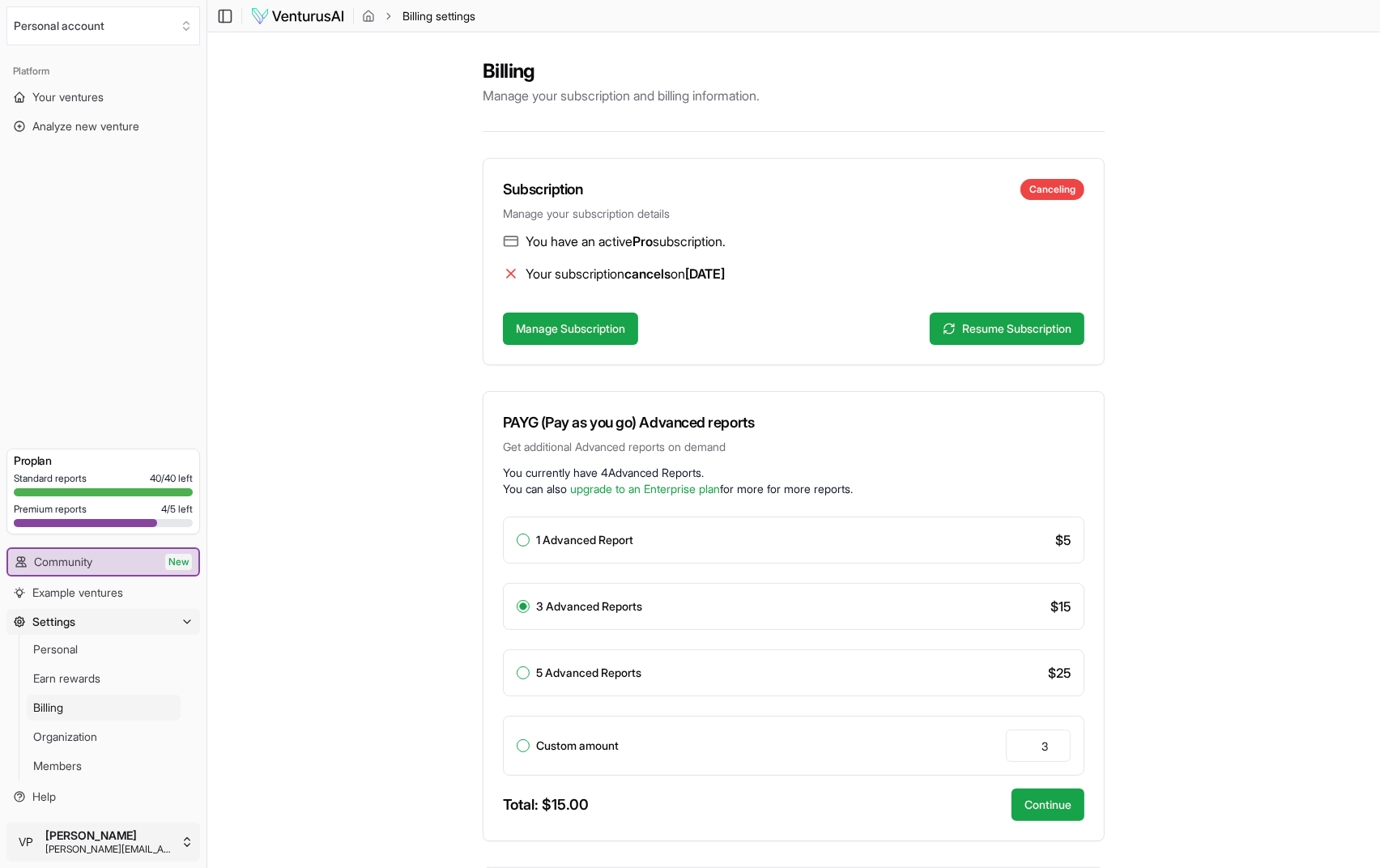
click at [83, 829] on html "We value your privacy We use cookies to enhance your browsing experience, serve…" at bounding box center [690, 434] width 1380 height 868
click at [248, 849] on span "Log out" at bounding box center [253, 845] width 39 height 16
